Goal: Book appointment/travel/reservation

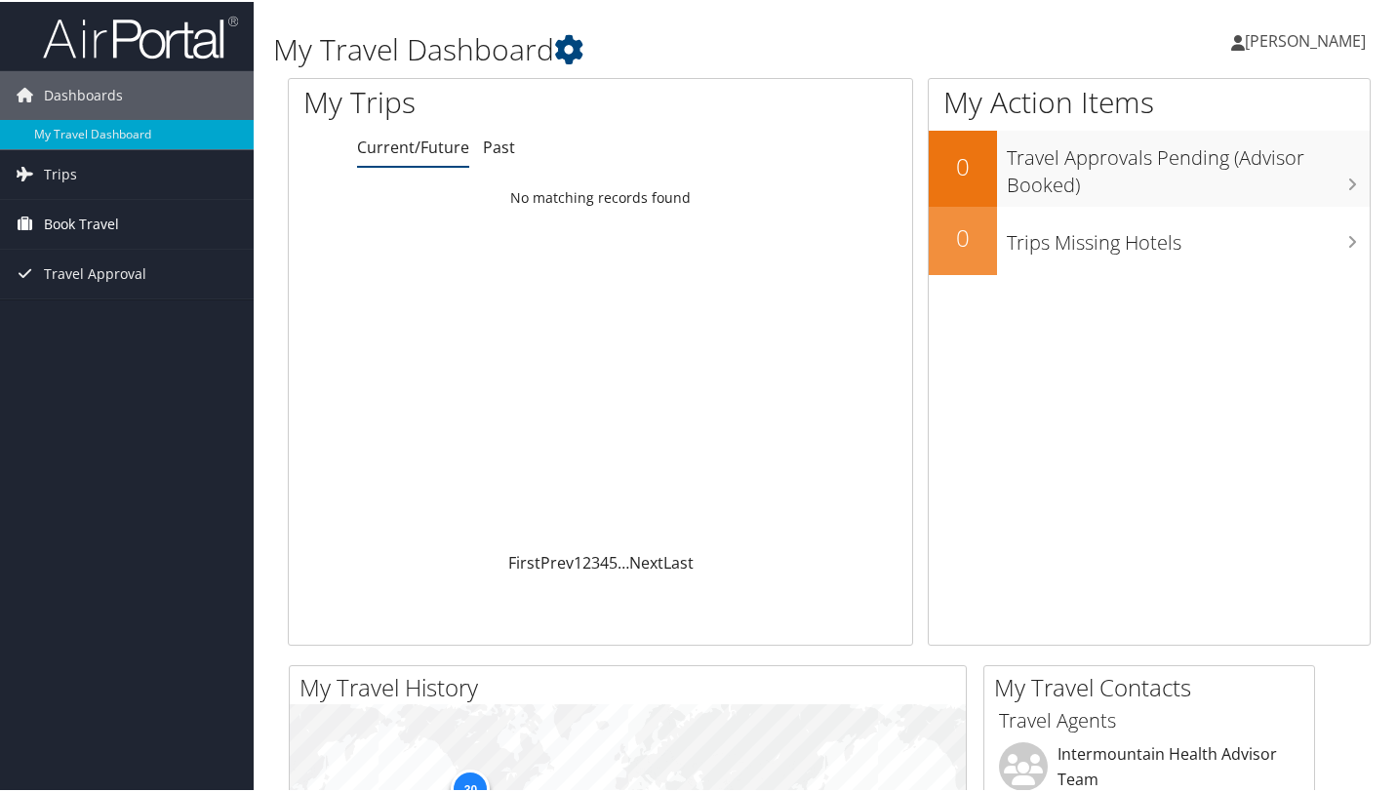
click at [92, 225] on span "Book Travel" at bounding box center [81, 222] width 75 height 49
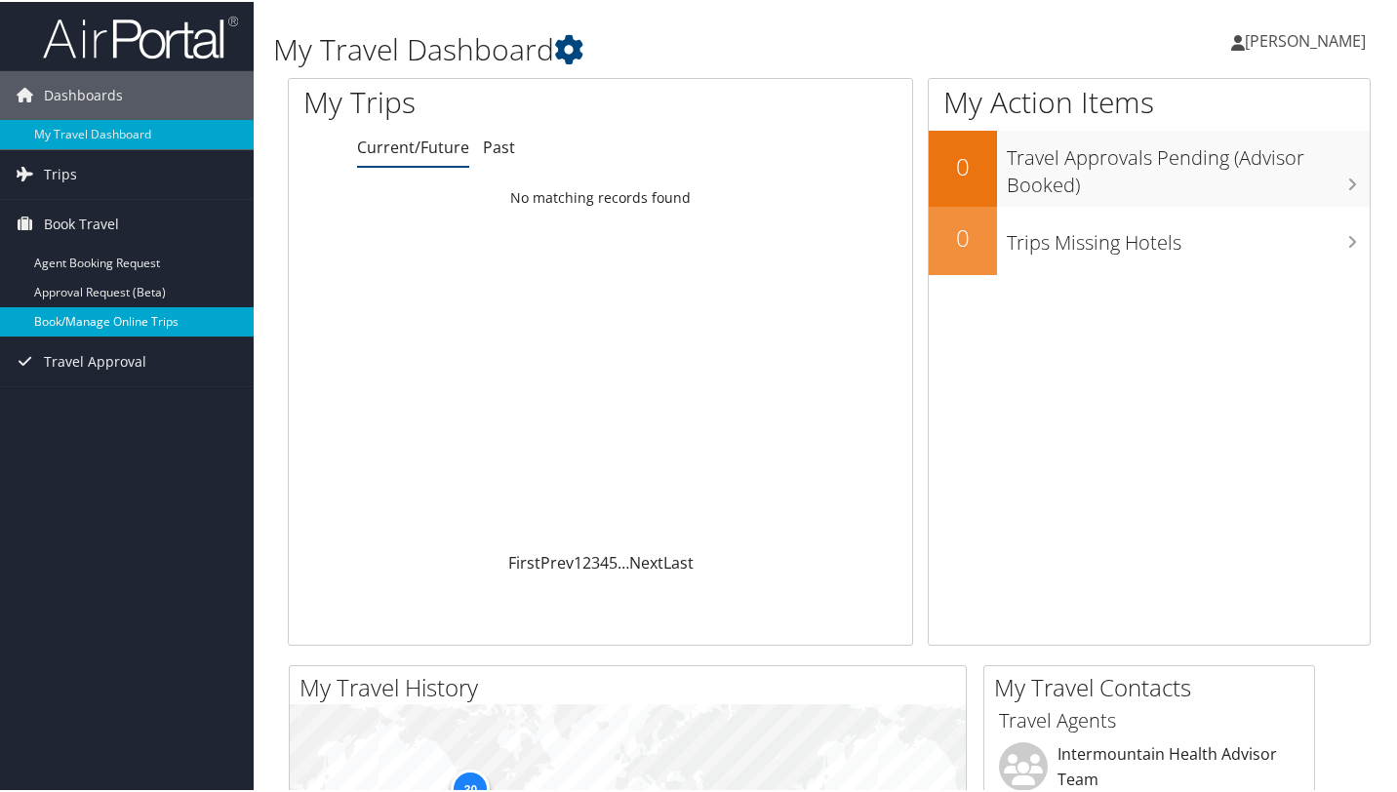
click at [88, 322] on link "Book/Manage Online Trips" at bounding box center [127, 319] width 254 height 29
